Goal: Find specific page/section: Find specific page/section

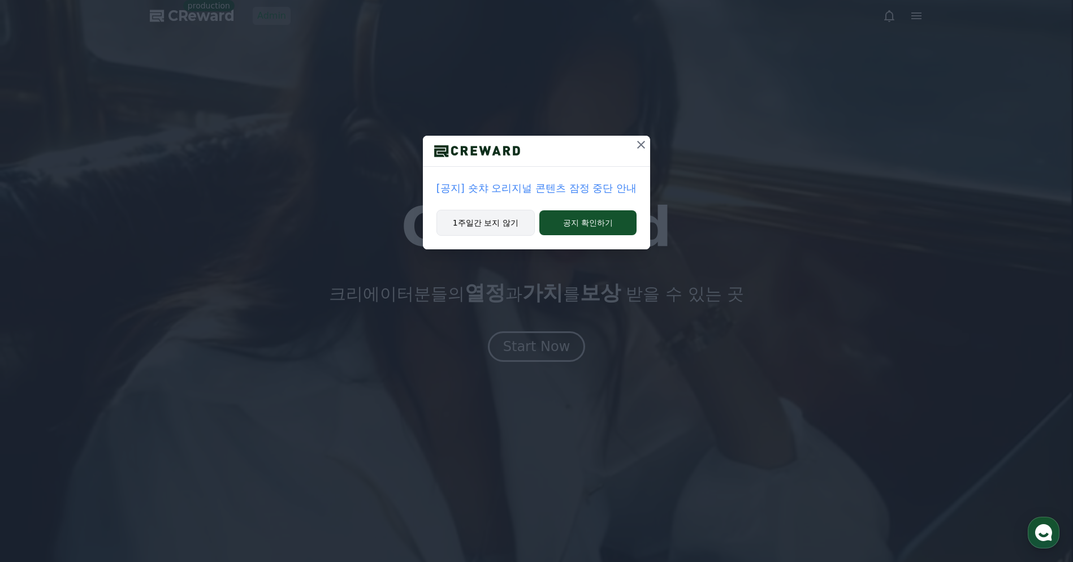
click at [468, 223] on button "1주일간 보지 않기" at bounding box center [486, 223] width 98 height 26
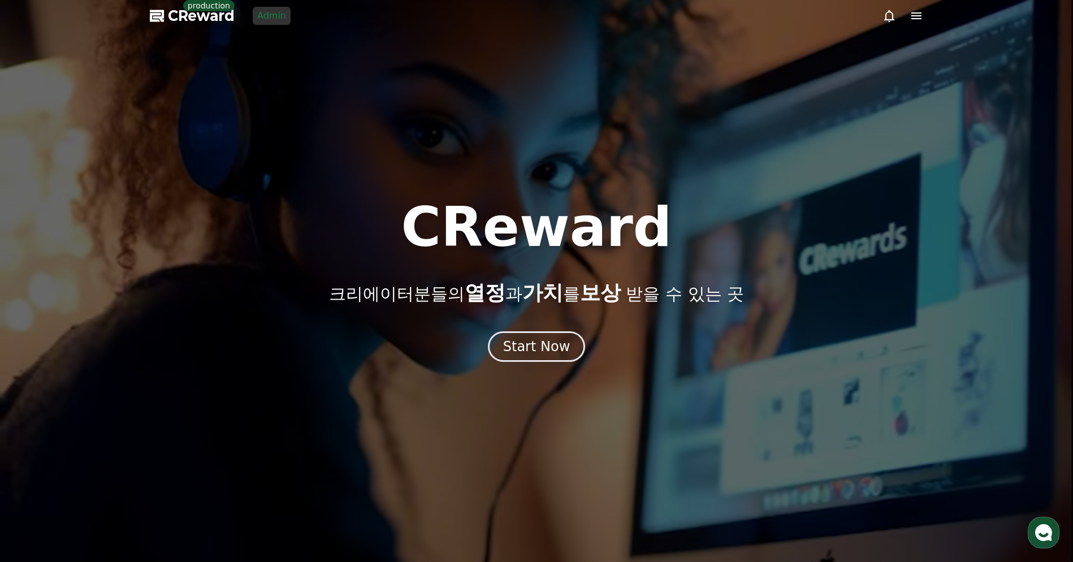
click at [157, 121] on div at bounding box center [536, 281] width 1073 height 562
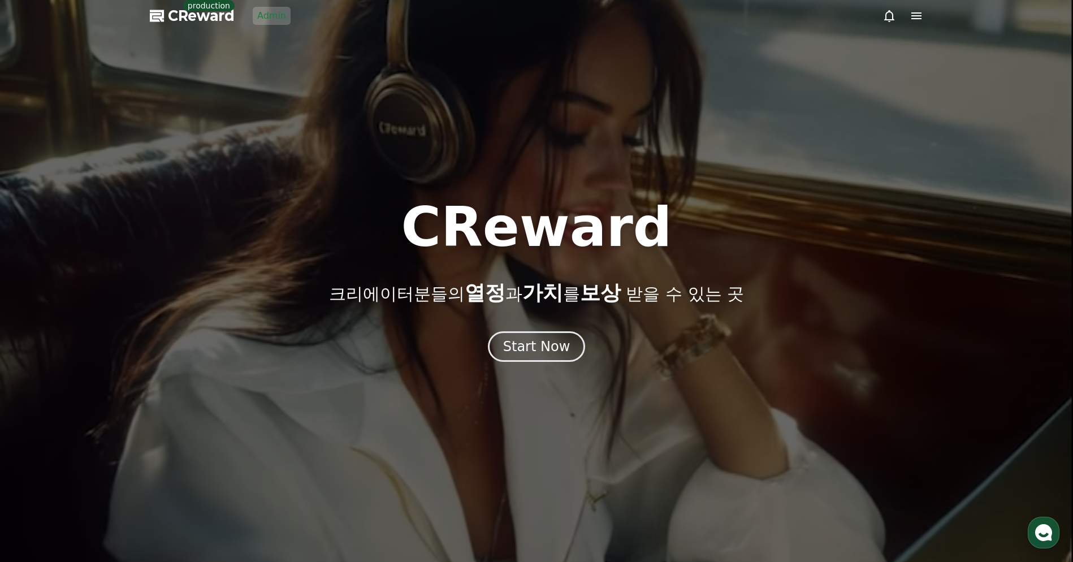
click at [309, 210] on div "CReward 크리에이터분들의 열정 과 가치 를 보상 받을 수 있는 곳" at bounding box center [536, 252] width 1073 height 104
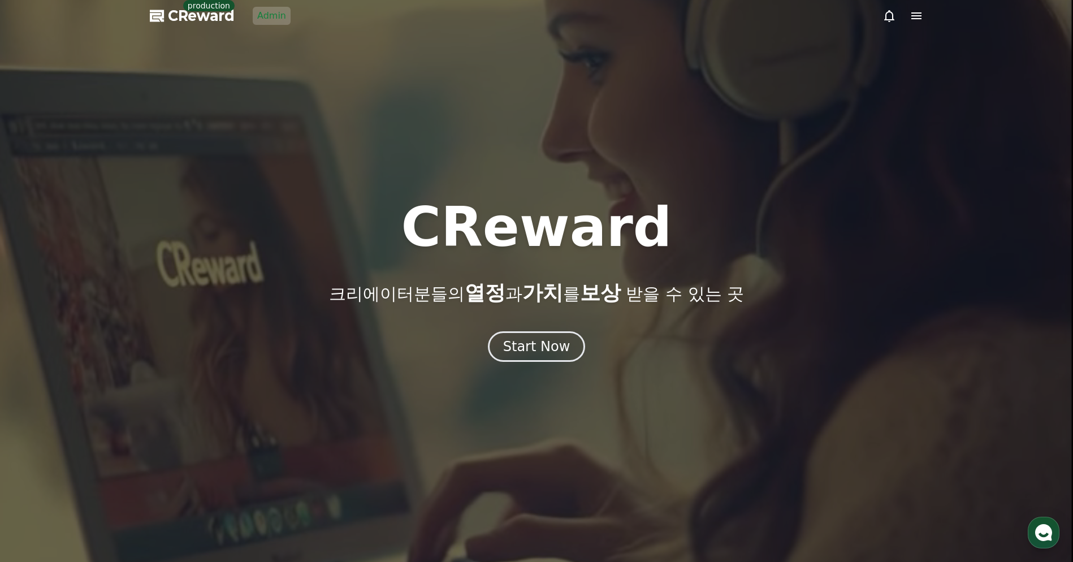
click at [290, 18] on div at bounding box center [536, 281] width 1073 height 562
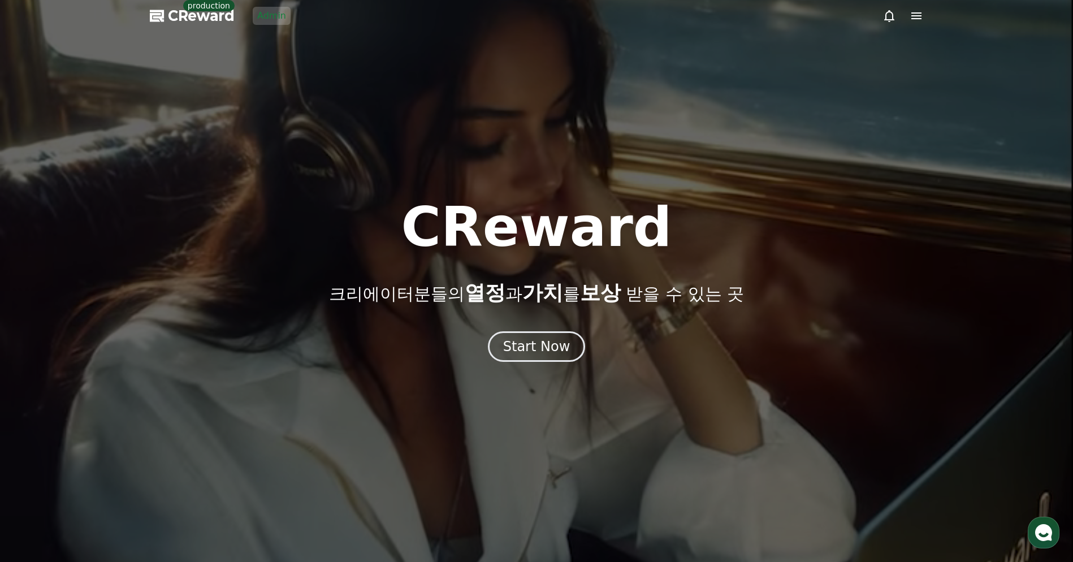
click at [270, 19] on link "Admin" at bounding box center [272, 16] width 38 height 18
